Goal: Task Accomplishment & Management: Manage account settings

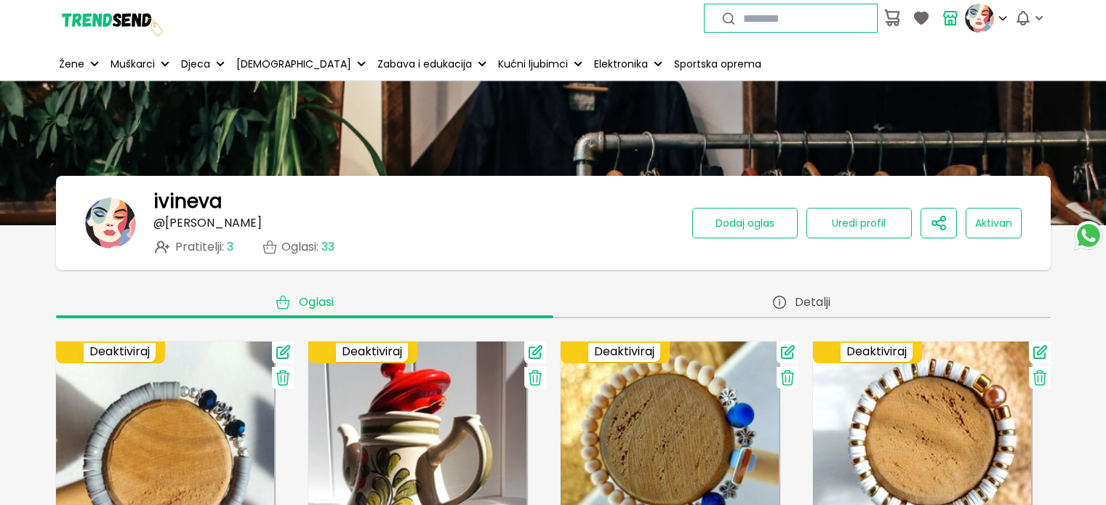
scroll to position [2108, 0]
